Goal: Information Seeking & Learning: Learn about a topic

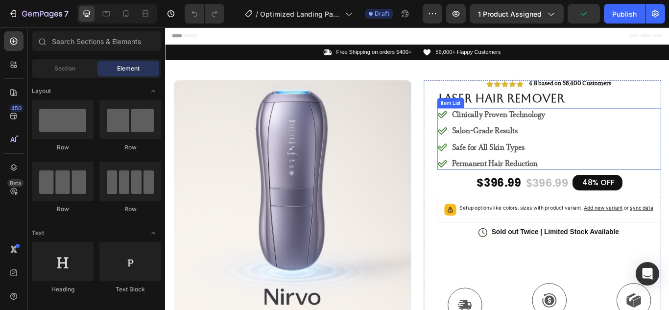
click at [594, 181] on strong "Permanent Hair Reduction" at bounding box center [549, 186] width 100 height 11
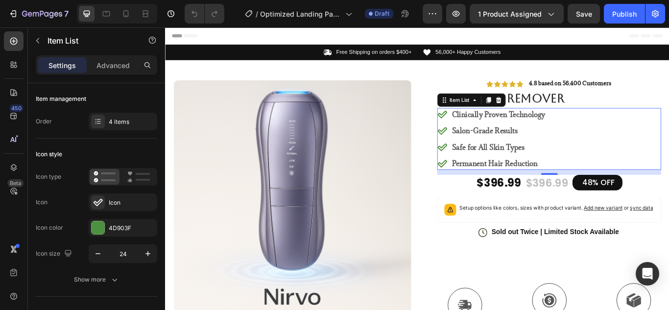
click at [529, 136] on div "Clinically Proven Technology" at bounding box center [553, 128] width 111 height 15
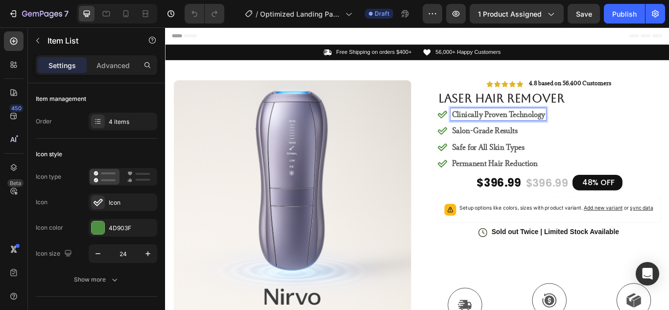
click at [528, 152] on p "Salon-Grade Results" at bounding box center [553, 148] width 108 height 12
click at [526, 149] on p "Salon-Grade Results" at bounding box center [553, 148] width 108 height 12
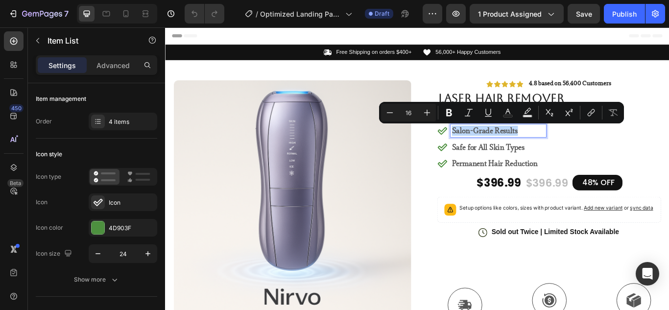
copy p "Salon-Grade Results"
click at [565, 181] on strong "Permanent Hair Reduction" at bounding box center [549, 186] width 100 height 11
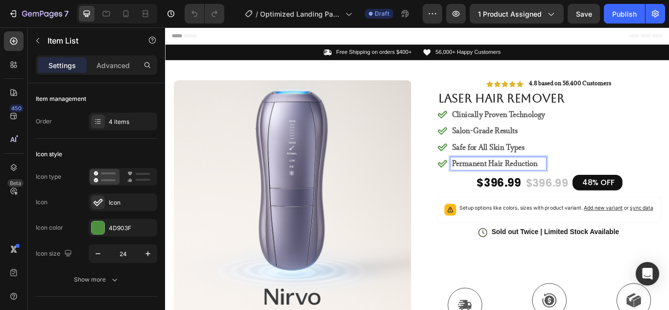
click at [550, 168] on strong "Safe for All Skin Types" at bounding box center [541, 167] width 85 height 11
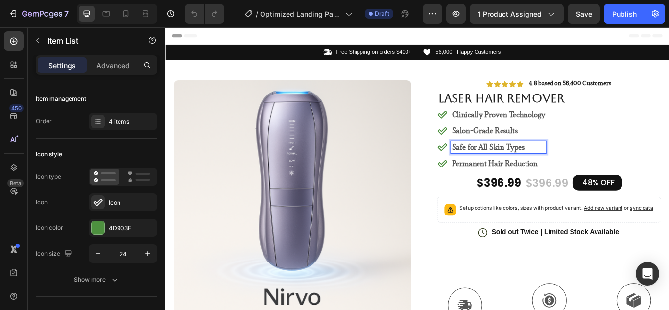
click at [533, 167] on strong "Safe for All Skin Types" at bounding box center [541, 167] width 85 height 11
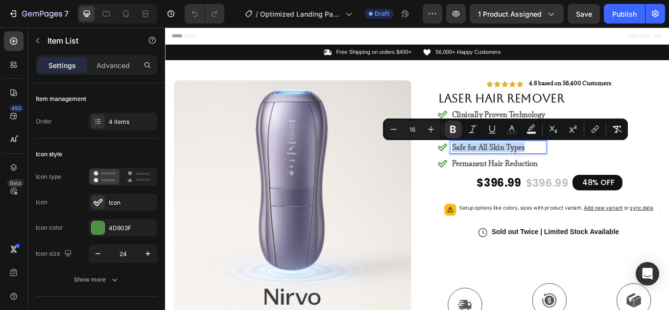
copy strong "Safe for All Skin Types"
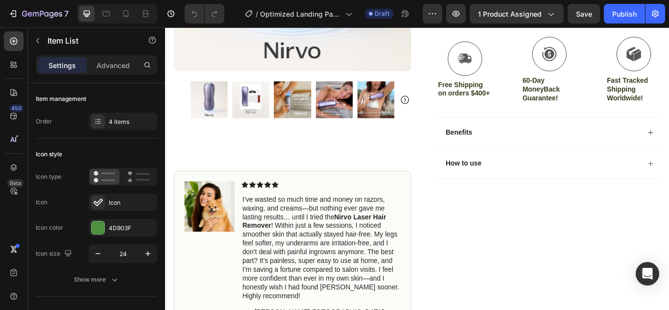
scroll to position [288, 0]
click at [210, 239] on img at bounding box center [216, 235] width 59 height 59
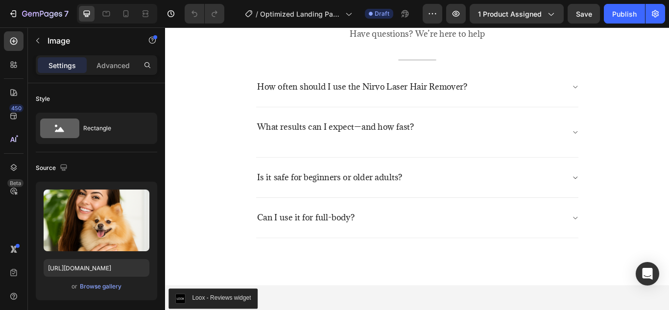
scroll to position [2482, 0]
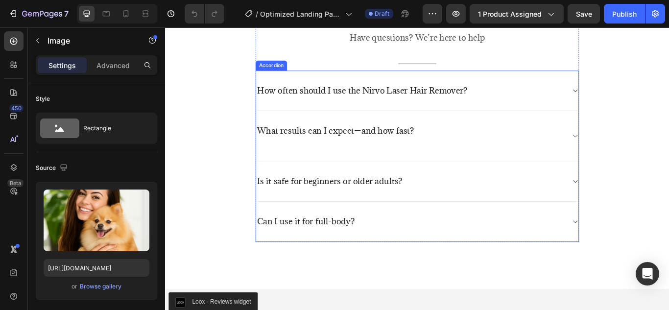
click at [446, 213] on div "Is it safe for beginners or older adults?" at bounding box center [451, 206] width 360 height 15
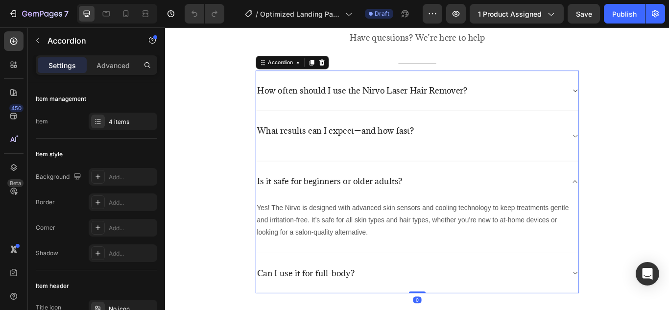
click at [423, 207] on p "Is it safe for beginners or older adults?" at bounding box center [356, 207] width 169 height 12
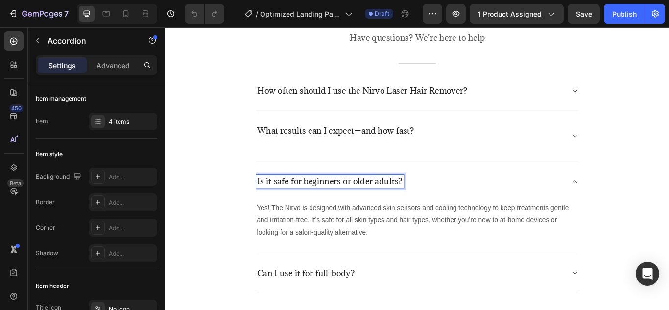
click at [423, 207] on p "Is it safe for beginners or older adults?" at bounding box center [356, 207] width 169 height 12
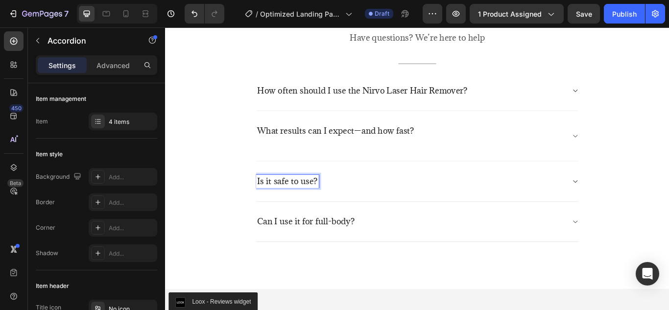
click at [643, 206] on icon at bounding box center [642, 207] width 7 height 8
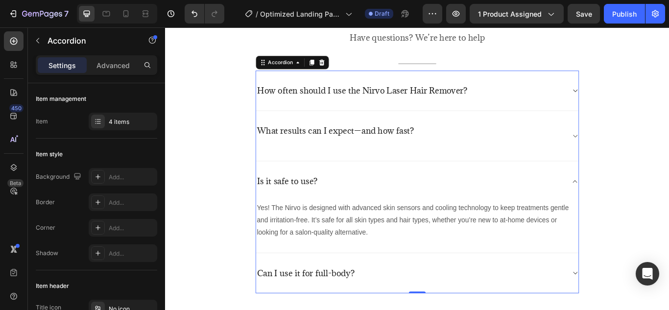
click at [643, 206] on icon at bounding box center [643, 207] width 5 height 3
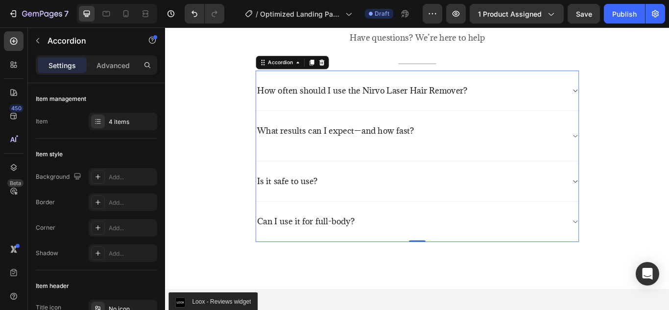
click at [643, 206] on icon at bounding box center [642, 207] width 7 height 8
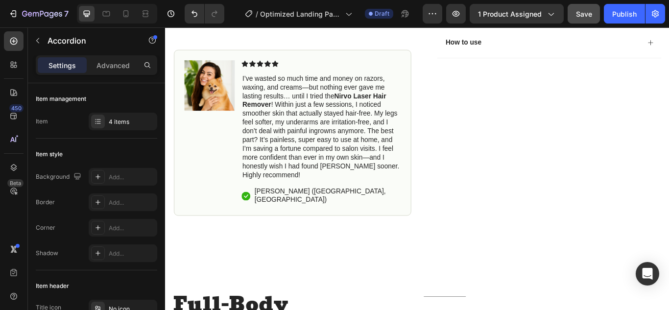
scroll to position [433, 0]
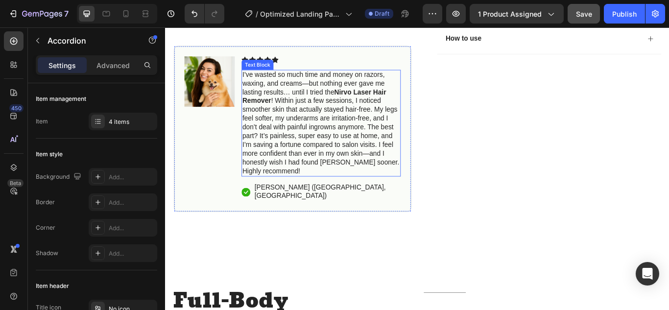
click at [332, 167] on p "I’ve wasted so much time and money on razors, waxing, and creams—but nothing ev…" at bounding box center [347, 139] width 184 height 122
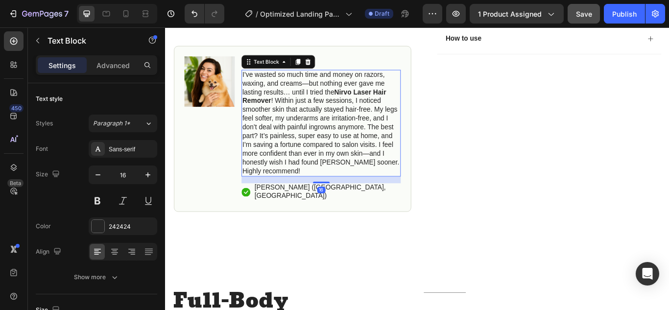
click at [323, 157] on p "I’ve wasted so much time and money on razors, waxing, and creams—but nothing ev…" at bounding box center [347, 139] width 184 height 122
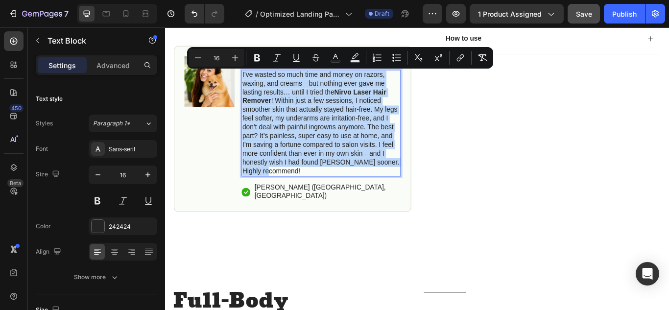
copy p "I’ve wasted so much time and money on razors, waxing, and creams—but nothing ev…"
